Goal: Information Seeking & Learning: Learn about a topic

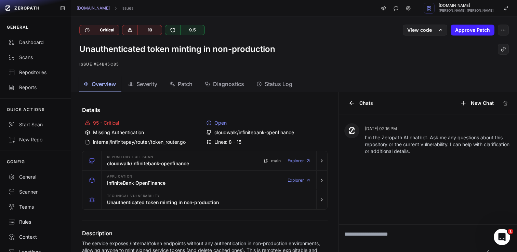
scroll to position [129, 0]
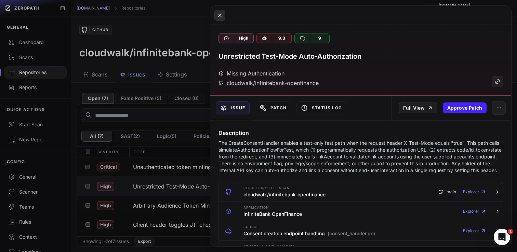
click at [222, 14] on icon at bounding box center [220, 15] width 6 height 8
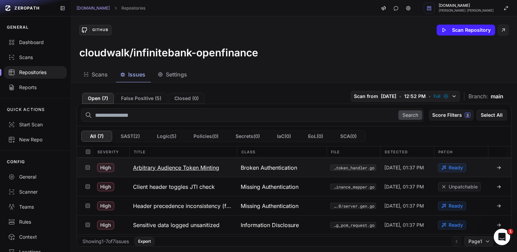
scroll to position [36, 0]
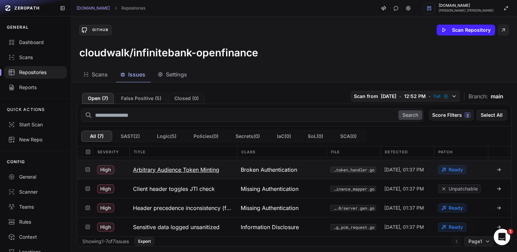
drag, startPoint x: 232, startPoint y: 170, endPoint x: 139, endPoint y: 170, distance: 92.4
click at [139, 170] on button "Arbitrary Audience Token Minting" at bounding box center [183, 169] width 108 height 19
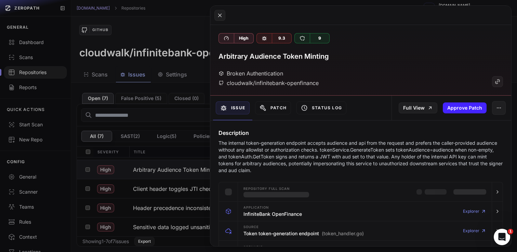
click at [323, 57] on h3 "Arbitrary Audience Token Minting" at bounding box center [274, 57] width 110 height 10
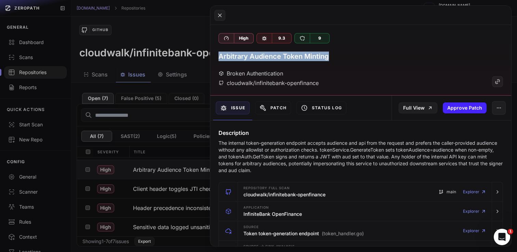
copy div "Arbitrary Audience Token Minting"
click at [308, 148] on p "The internal token-generation endpoint accepts audience and api from the reques…" at bounding box center [361, 157] width 285 height 34
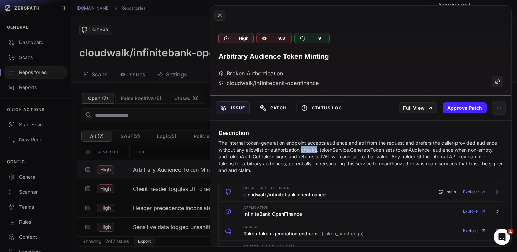
click at [308, 148] on p "The internal token-generation endpoint accepts audience and api from the reques…" at bounding box center [361, 157] width 285 height 34
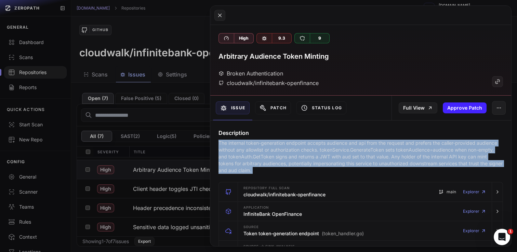
click at [308, 148] on p "The internal token-generation endpoint accepts audience and api from the reques…" at bounding box center [361, 157] width 285 height 34
copy div "The internal token-generation endpoint accepts audience and api from the reques…"
click at [222, 14] on icon at bounding box center [220, 15] width 6 height 8
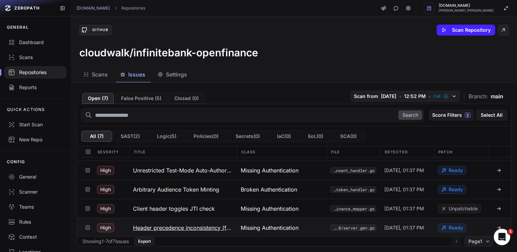
scroll to position [26, 0]
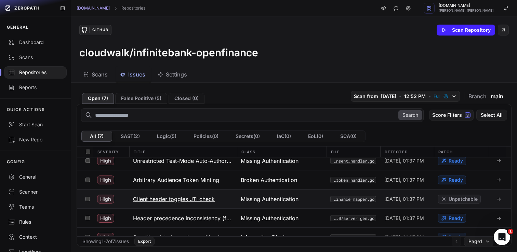
click at [154, 202] on h3 "Client header toggles JTI check" at bounding box center [174, 199] width 82 height 8
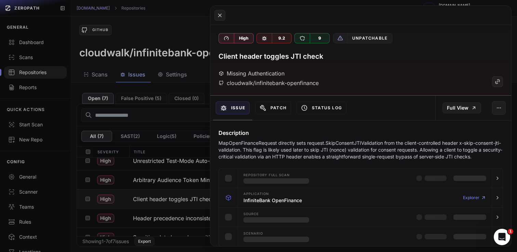
click at [318, 141] on p "MapOpenFinanceRequest directly sets request.SkipConsentJTIValidation from the c…" at bounding box center [361, 150] width 285 height 21
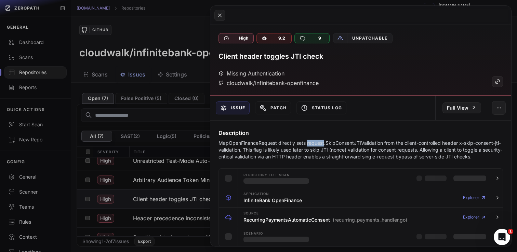
click at [318, 141] on p "MapOpenFinanceRequest directly sets request.SkipConsentJTIValidation from the c…" at bounding box center [361, 150] width 285 height 21
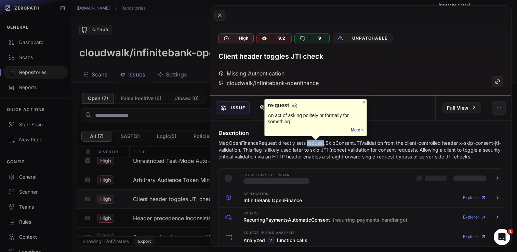
click at [317, 146] on p "MapOpenFinanceRequest directly sets request.SkipConsentJTIValidation from the c…" at bounding box center [361, 150] width 285 height 21
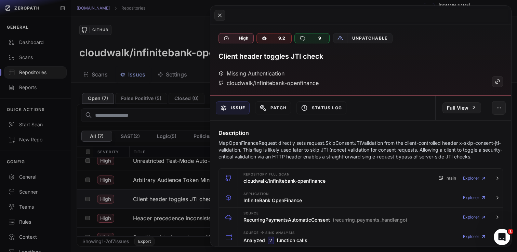
click at [317, 146] on p "MapOpenFinanceRequest directly sets request.SkipConsentJTIValidation from the c…" at bounding box center [361, 150] width 285 height 21
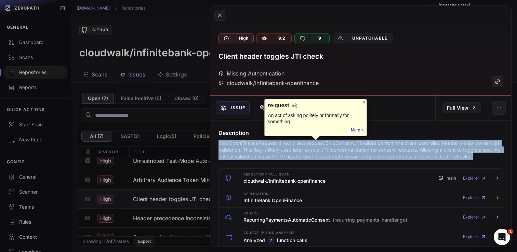
click at [317, 146] on p "MapOpenFinanceRequest directly sets request.SkipConsentJTIValidation from the c…" at bounding box center [361, 150] width 285 height 21
copy div "MapOpenFinanceRequest directly sets request.SkipConsentJTIValidation from the c…"
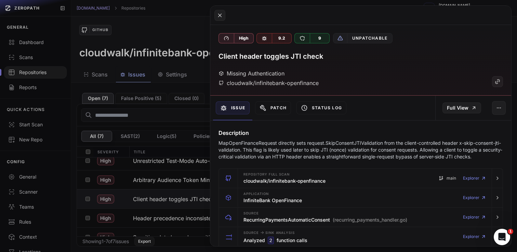
click at [305, 56] on h3 "Client header toggles JTI check" at bounding box center [271, 57] width 105 height 10
copy div "Client header toggles JTI check"
click at [221, 16] on icon at bounding box center [220, 15] width 6 height 8
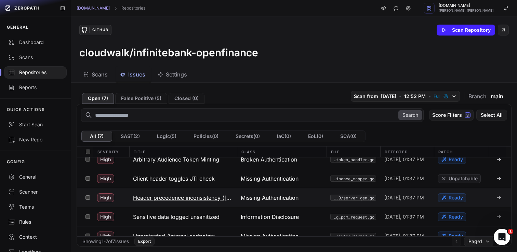
scroll to position [55, 0]
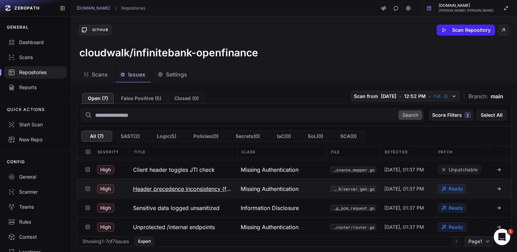
click at [210, 189] on h3 "Header precedence inconsistency (first vs last)" at bounding box center [183, 189] width 100 height 8
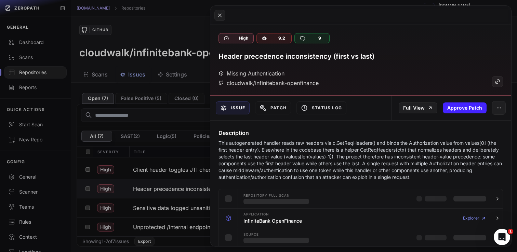
click at [336, 54] on h3 "Header precedence inconsistency (first vs last)" at bounding box center [297, 57] width 156 height 10
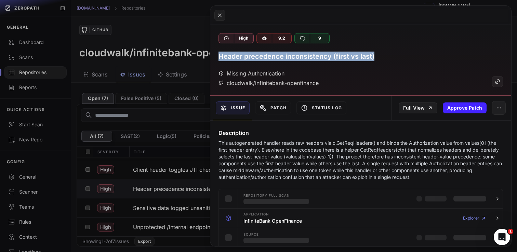
click at [336, 54] on h3 "Header precedence inconsistency (first vs last)" at bounding box center [297, 57] width 156 height 10
copy div "Header precedence inconsistency (first vs last)"
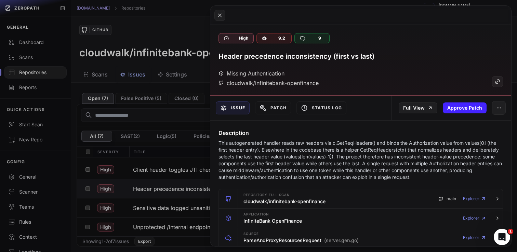
click at [348, 152] on p "This autogenerated handler reads raw headers via c.GetReqHeaders() and binds th…" at bounding box center [361, 160] width 285 height 41
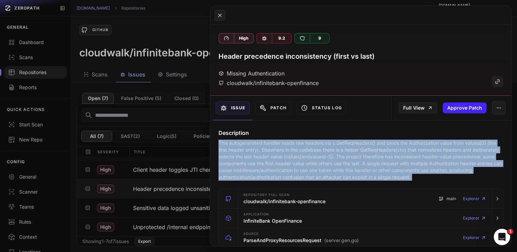
click at [348, 152] on p "This autogenerated handler reads raw headers via c.GetReqHeaders() and binds th…" at bounding box center [361, 160] width 285 height 41
copy div "This autogenerated handler reads raw headers via c.GetReqHeaders() and binds th…"
click at [193, 189] on button at bounding box center [258, 126] width 517 height 252
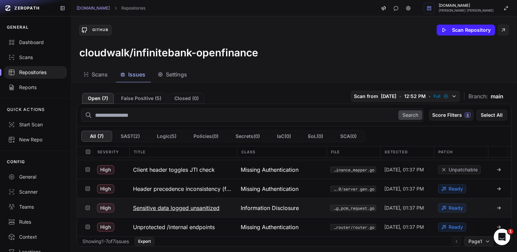
click at [191, 208] on h3 "Sensitive data logged unsanitized" at bounding box center [176, 208] width 87 height 8
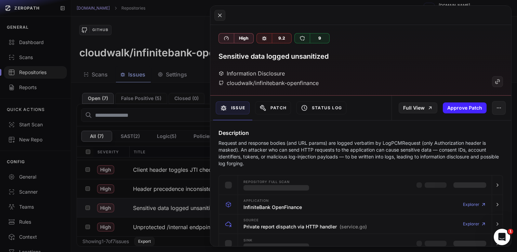
click at [280, 55] on h3 "Sensitive data logged unsanitized" at bounding box center [274, 57] width 110 height 10
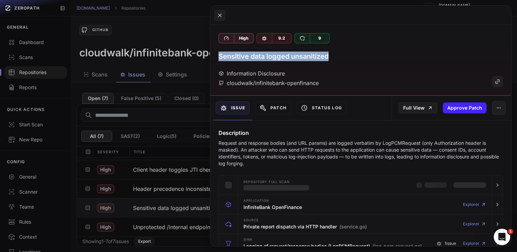
click at [280, 55] on h3 "Sensitive data logged unsanitized" at bounding box center [274, 57] width 110 height 10
copy div "Sensitive data logged unsanitized"
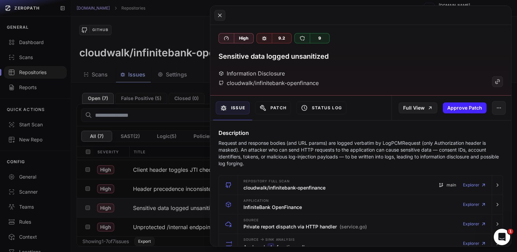
click at [321, 139] on div "Description Request and response bodies (and URL params) are logged verbatim by…" at bounding box center [360, 148] width 301 height 38
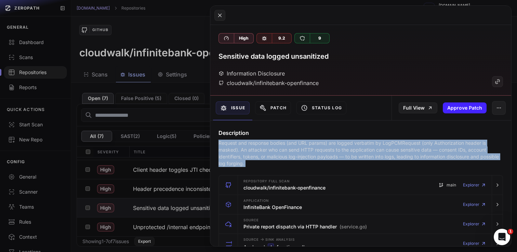
click at [321, 139] on div "Description Request and response bodies (and URL params) are logged verbatim by…" at bounding box center [360, 148] width 301 height 38
copy div "Request and response bodies (and URL params) are logged verbatim by LogPCMReque…"
click at [199, 179] on button at bounding box center [258, 126] width 517 height 252
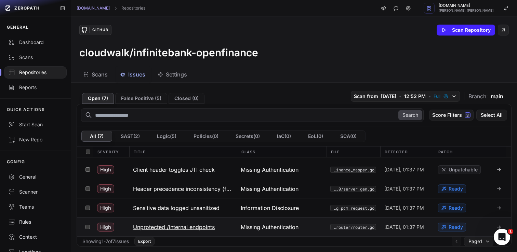
click at [193, 227] on h3 "Unprotected /internal endpoints" at bounding box center [174, 227] width 82 height 8
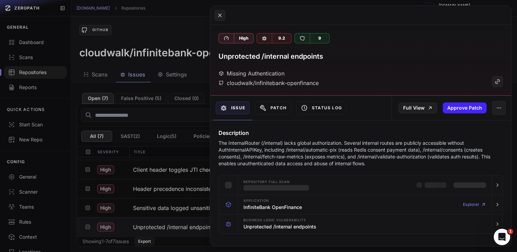
click at [286, 56] on h3 "Unprotected /internal endpoints" at bounding box center [271, 57] width 105 height 10
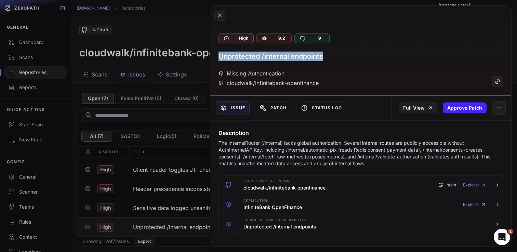
copy div "Unprotected /internal endpoints"
click at [284, 157] on p "The InternalRouter (/internal) lacks global authorization. Several internal rou…" at bounding box center [361, 153] width 285 height 27
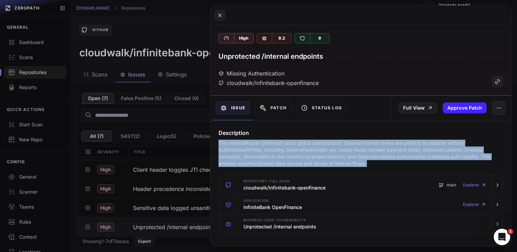
click at [284, 157] on p "The InternalRouter (/internal) lacks global authorization. Several internal rou…" at bounding box center [361, 153] width 285 height 27
copy div "The InternalRouter (/internal) lacks global authorization. Several internal rou…"
click at [179, 118] on button at bounding box center [258, 126] width 517 height 252
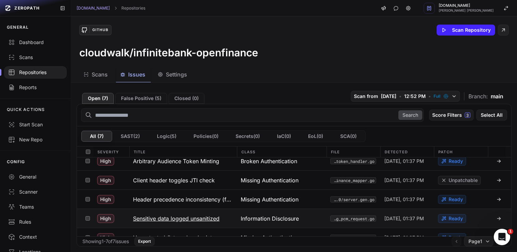
scroll to position [55, 0]
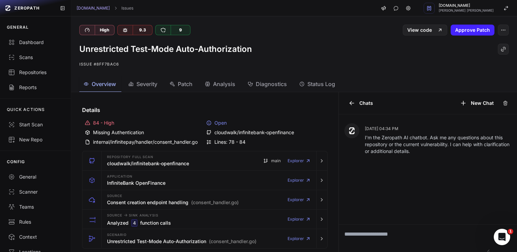
scroll to position [123, 0]
